Goal: Task Accomplishment & Management: Complete application form

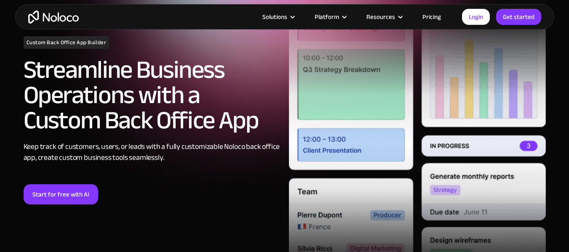
scroll to position [131, 0]
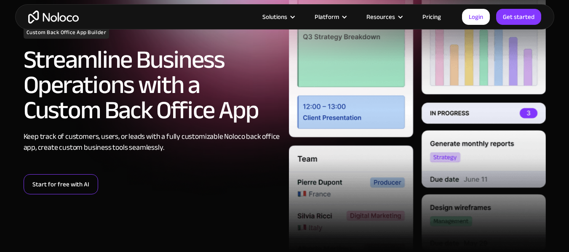
click at [77, 189] on link "Start for free with AI" at bounding box center [61, 184] width 75 height 20
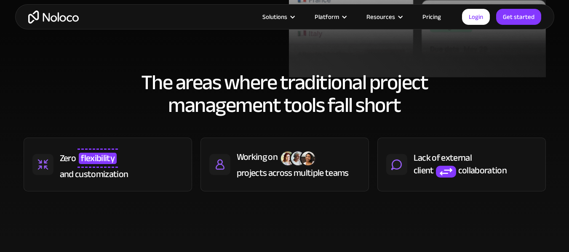
scroll to position [410, 0]
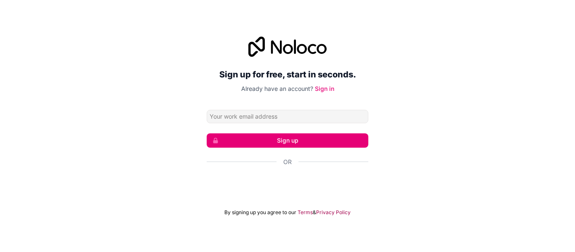
click at [95, 143] on div "Sign up for free, start in seconds. Already have an account? Sign in Sign up Or…" at bounding box center [287, 126] width 575 height 203
click at [320, 89] on link "Sign in" at bounding box center [324, 88] width 19 height 7
